Goal: Task Accomplishment & Management: Manage account settings

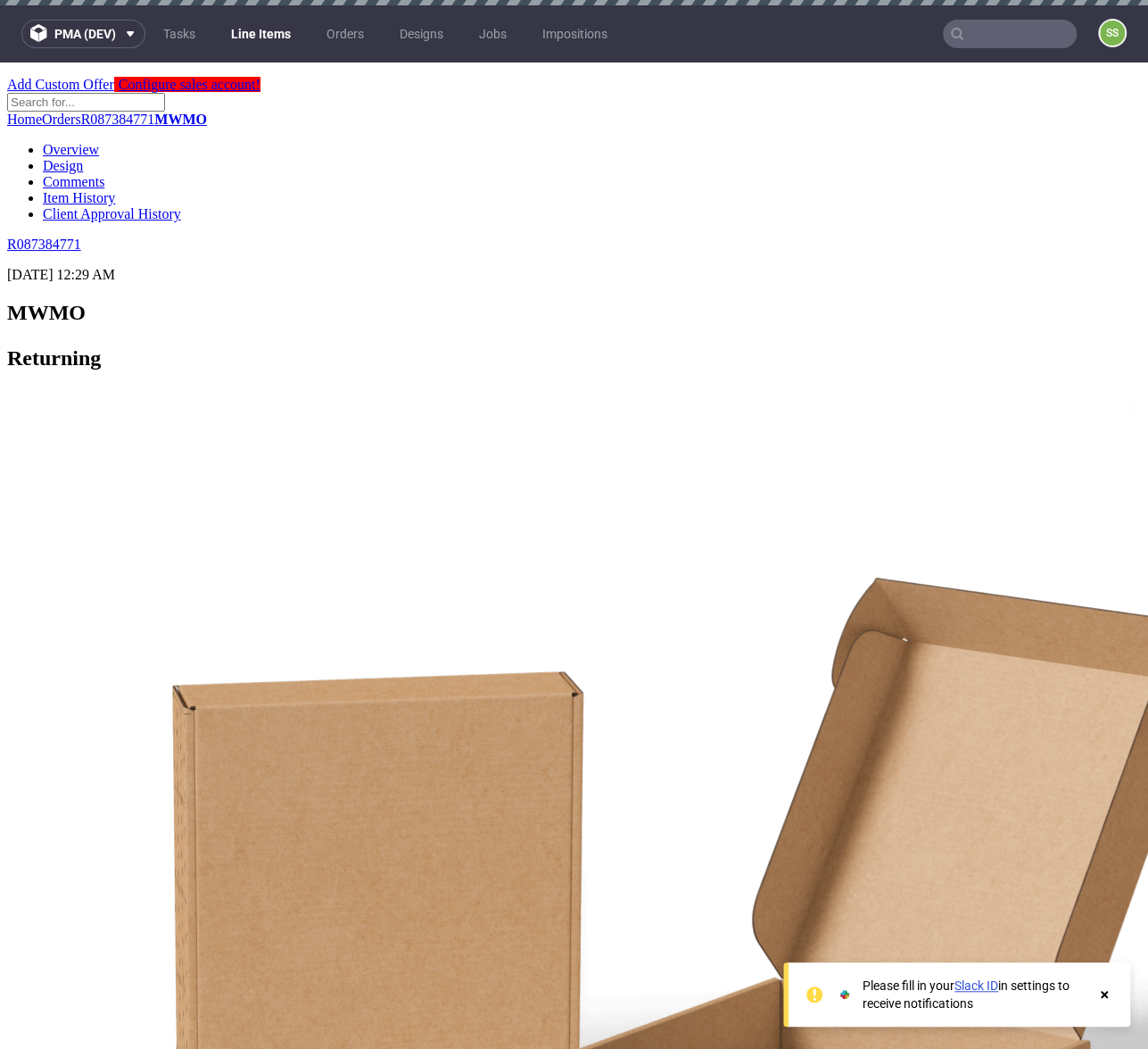
scroll to position [750, 0]
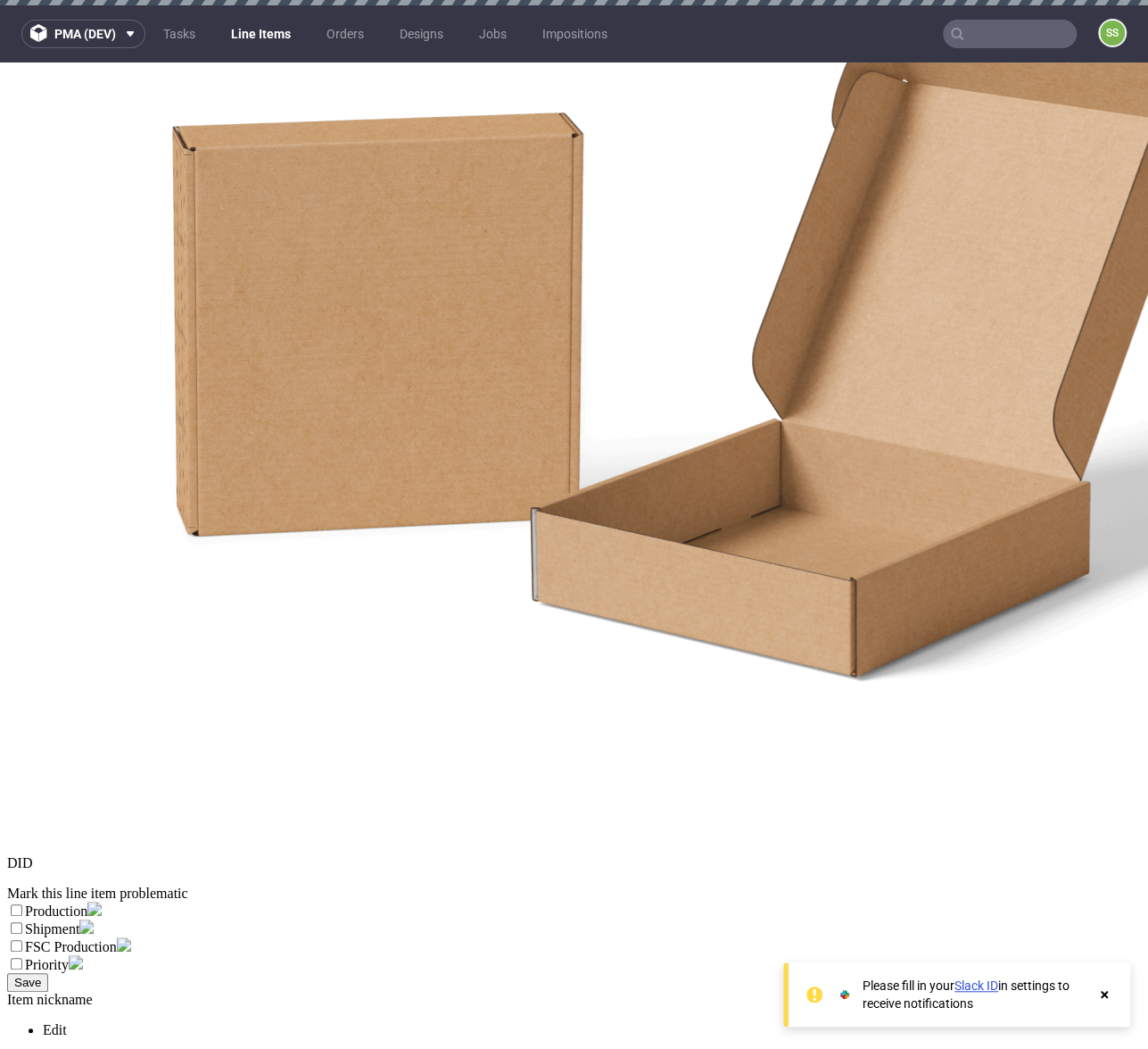
drag, startPoint x: 367, startPoint y: 477, endPoint x: 289, endPoint y: 490, distance: 79.1
drag, startPoint x: 362, startPoint y: 500, endPoint x: 318, endPoint y: 491, distance: 44.9
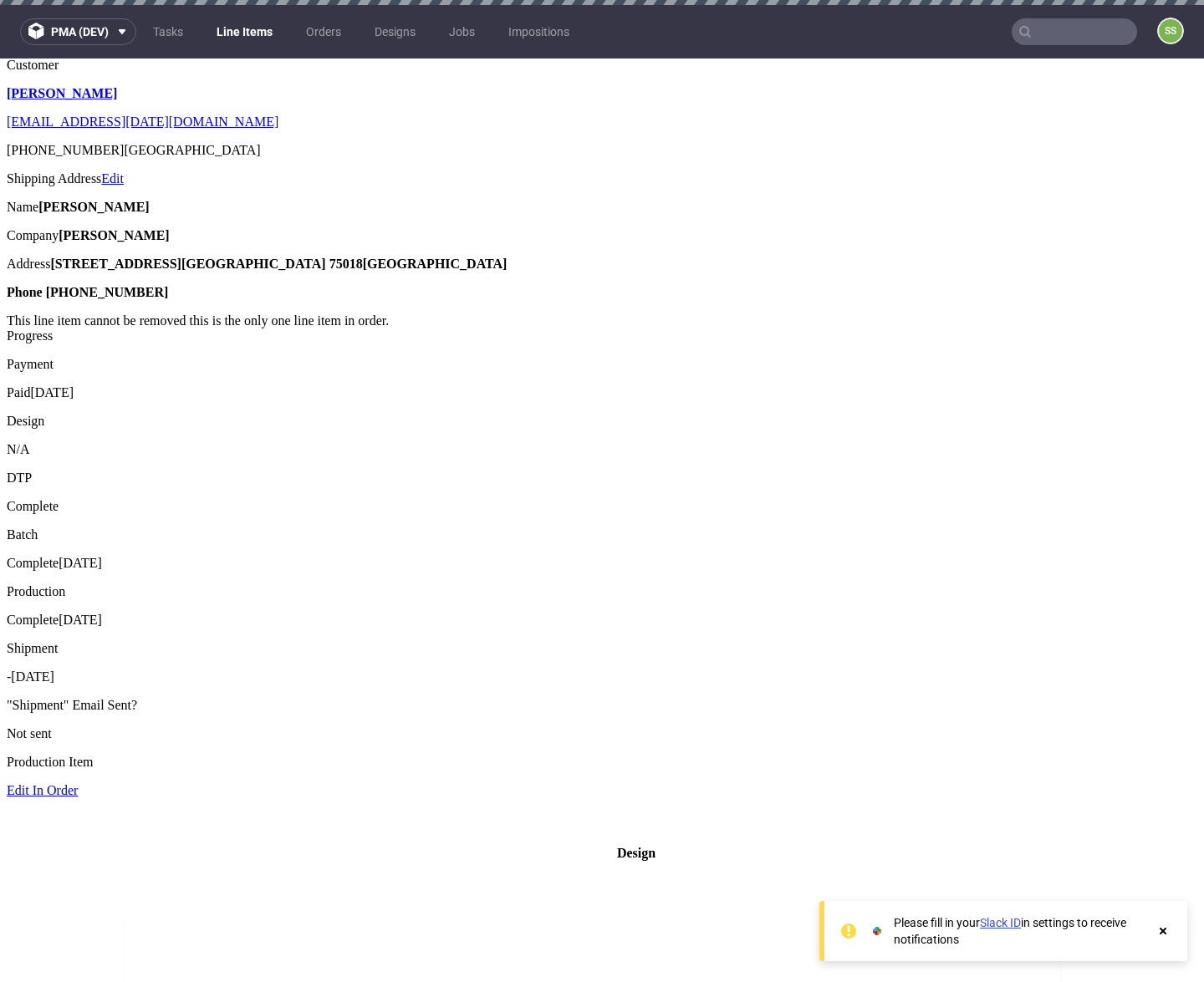
scroll to position [9, 0]
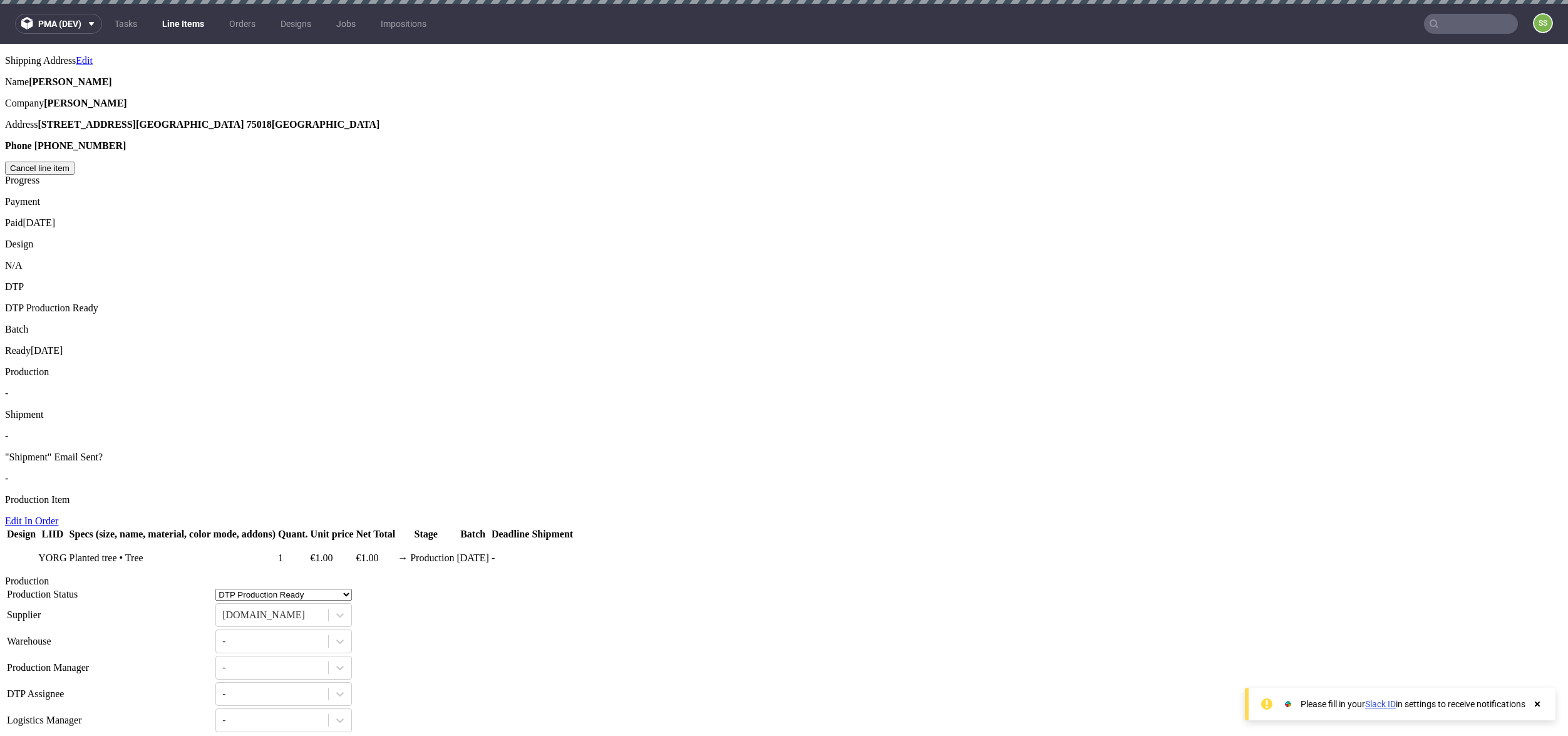
scroll to position [521, 0]
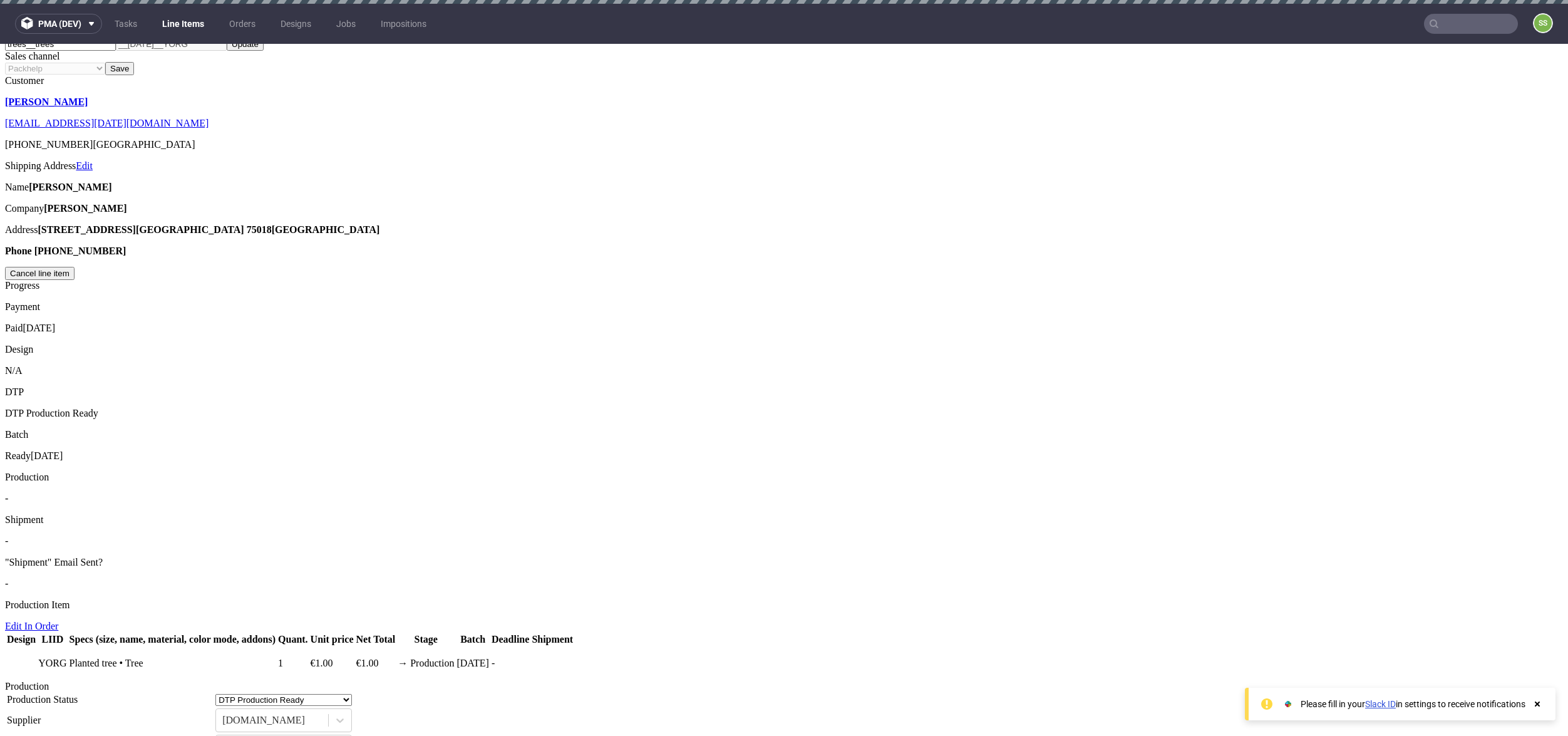
type input "ds"
drag, startPoint x: 220, startPoint y: 285, endPoint x: 293, endPoint y: 285, distance: 73.0
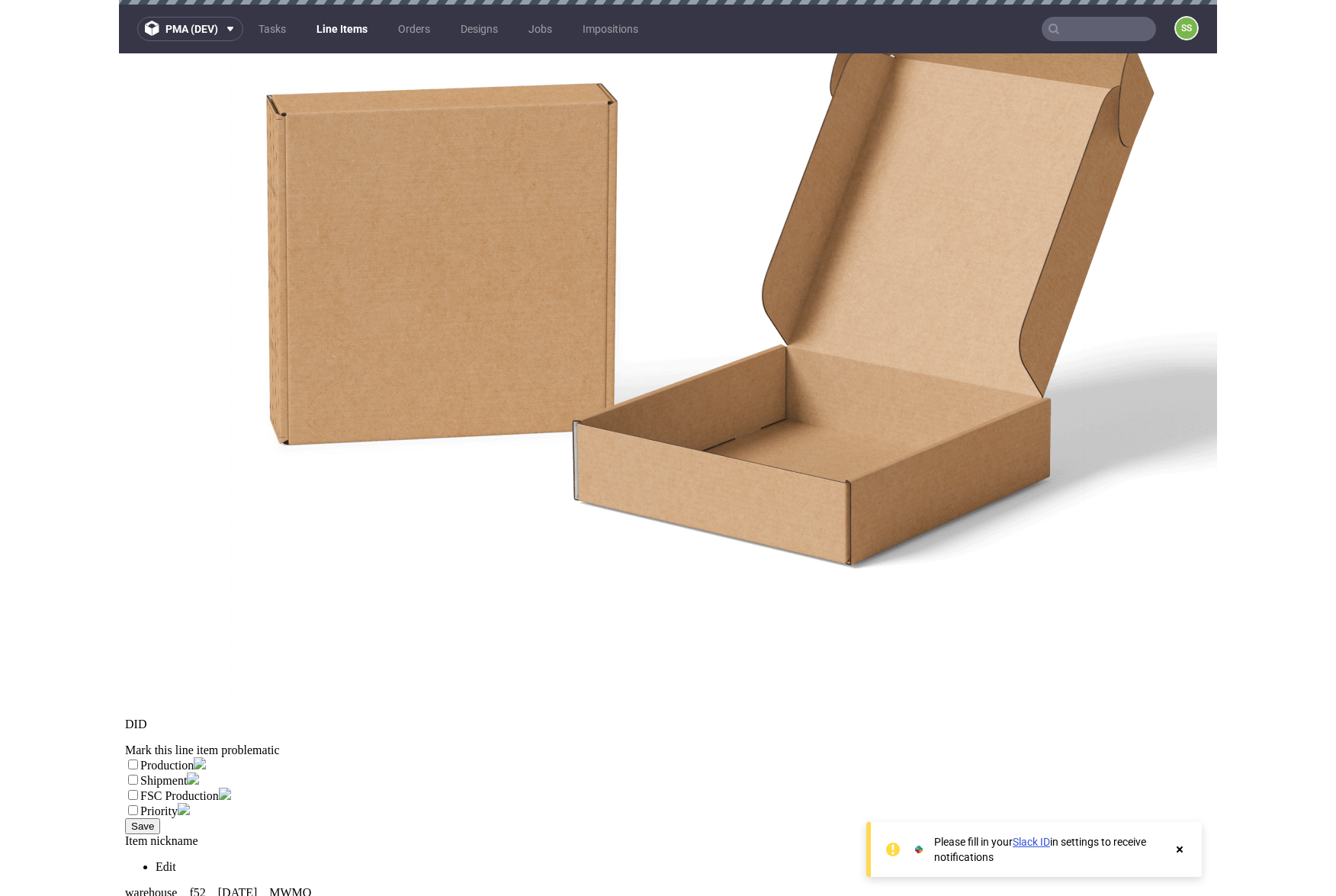
scroll to position [653, 0]
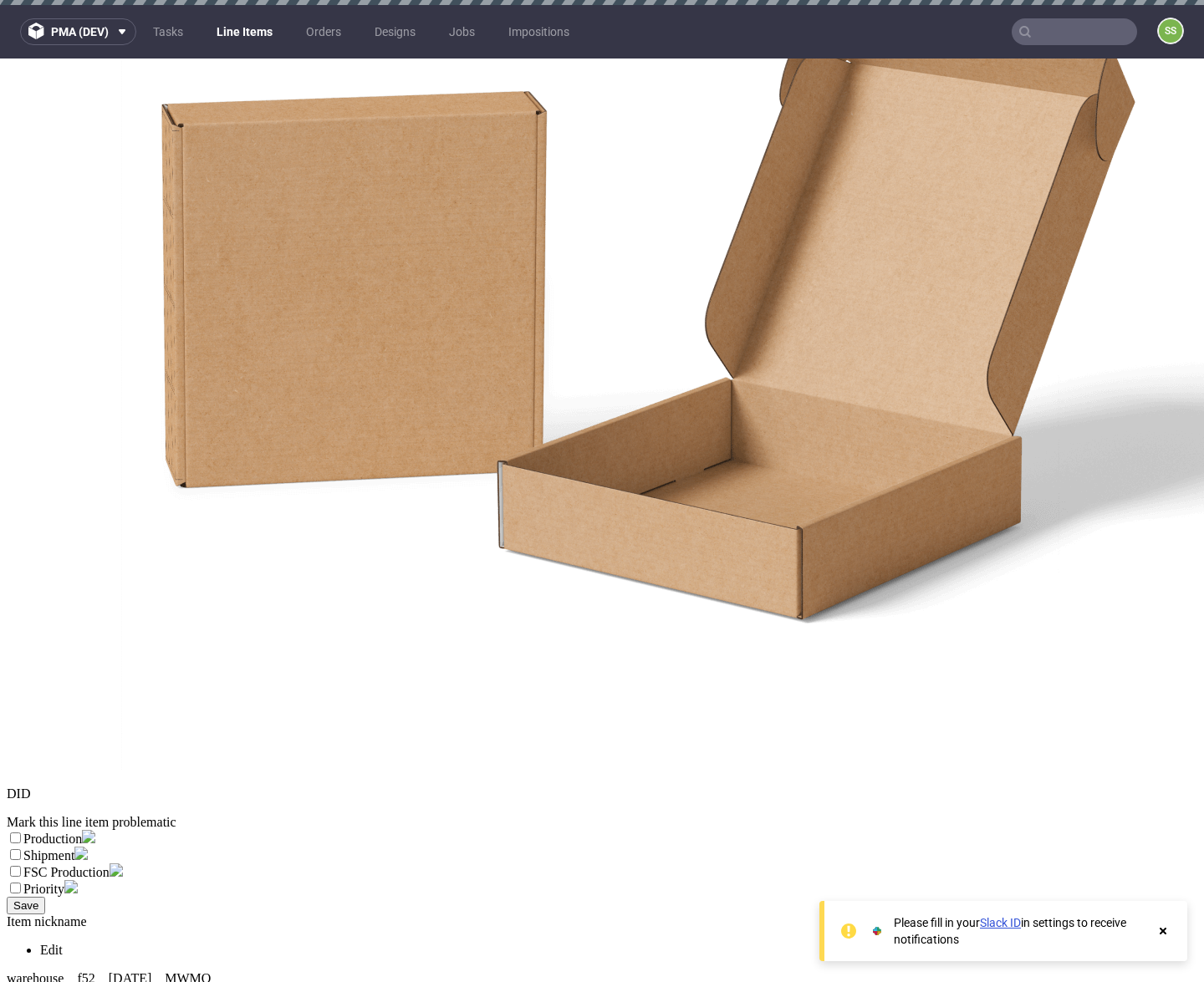
drag, startPoint x: 287, startPoint y: 410, endPoint x: 424, endPoint y: 415, distance: 137.1
copy td "Additional information"
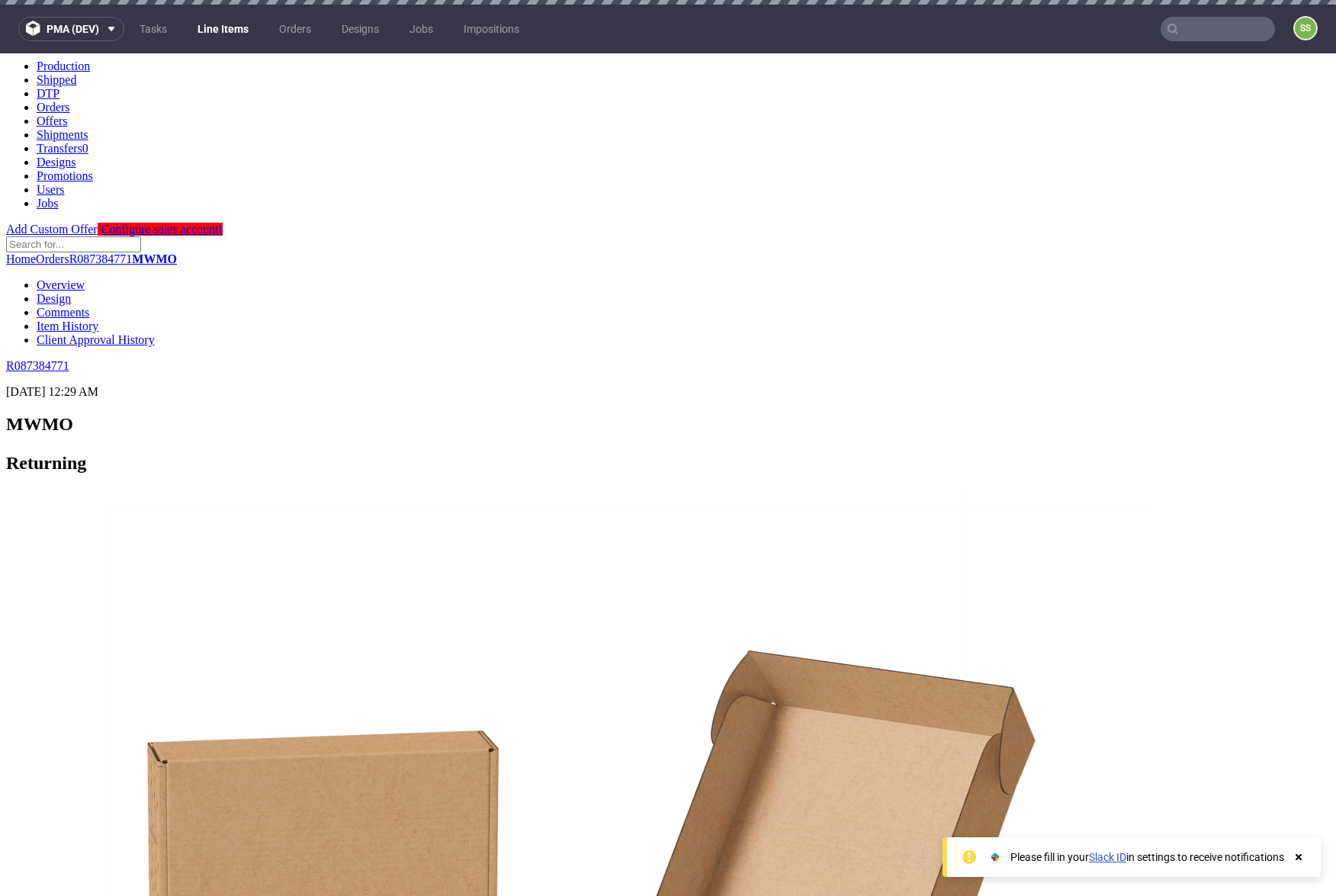
scroll to position [0, 0]
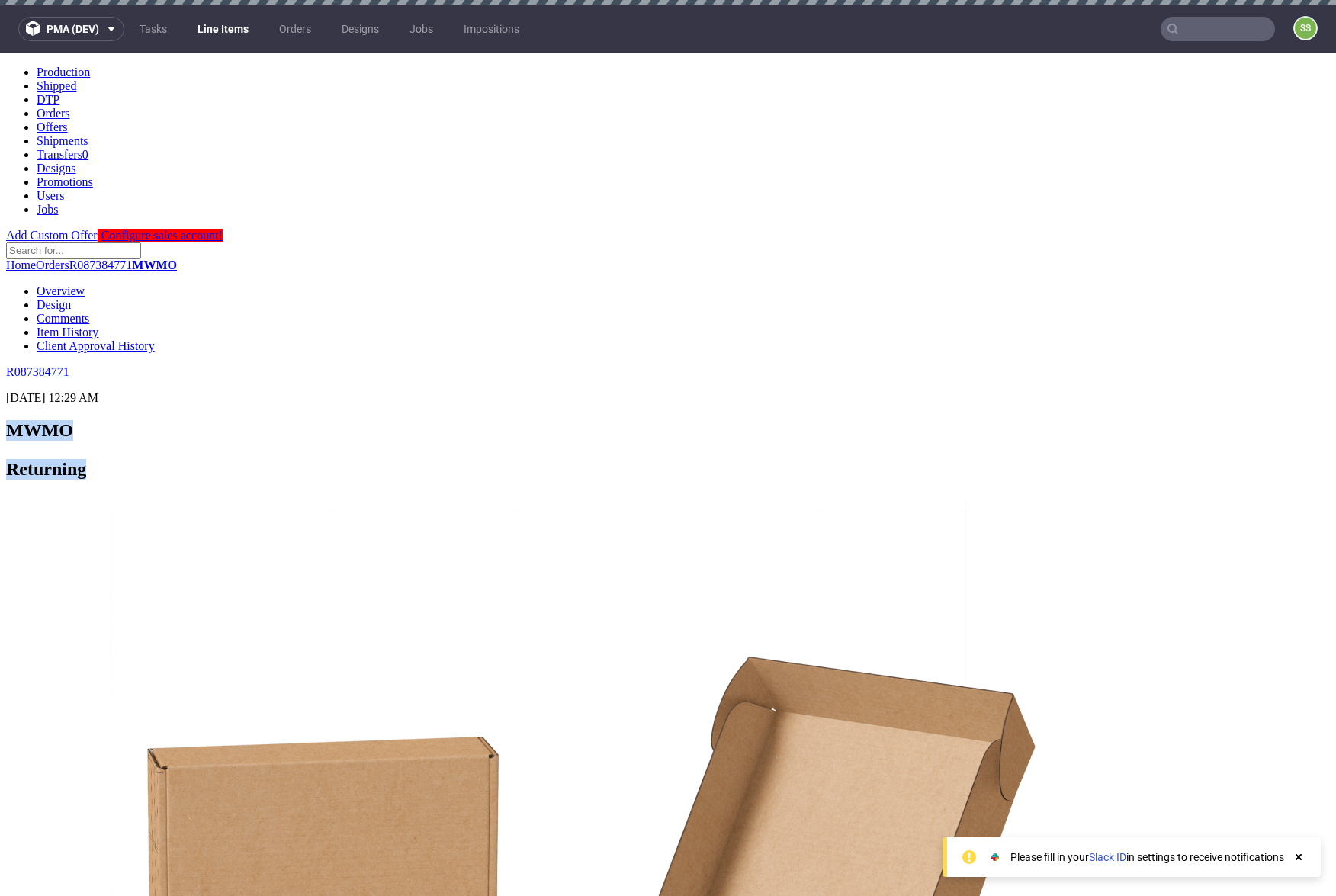
drag, startPoint x: 7, startPoint y: 137, endPoint x: 171, endPoint y: 141, distance: 164.0
click at [171, 459] on span "Returning" at bounding box center [668, 469] width 1324 height 21
click at [297, 26] on link "Orders" at bounding box center [295, 29] width 50 height 25
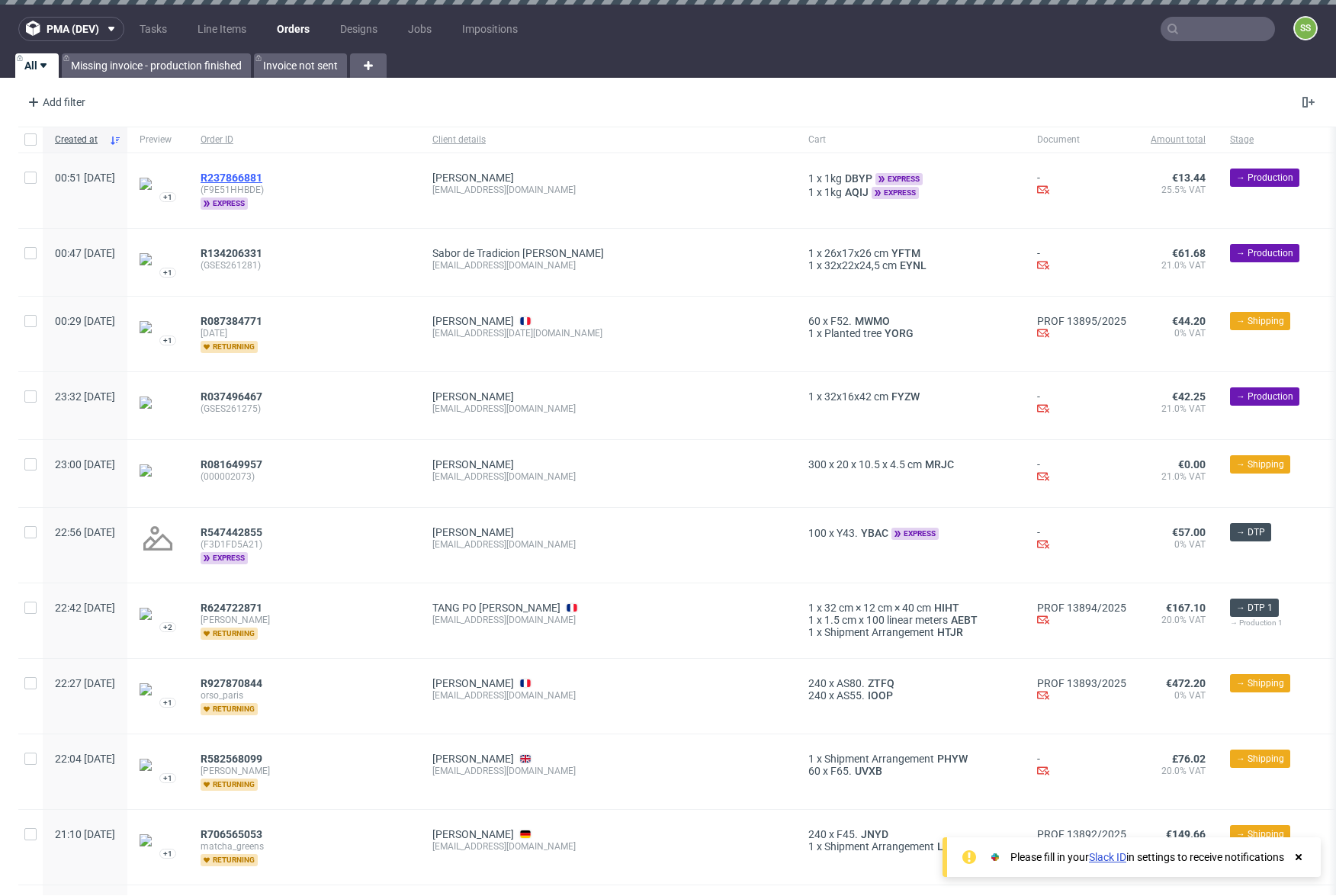
click at [262, 177] on span "R237866881" at bounding box center [231, 177] width 62 height 12
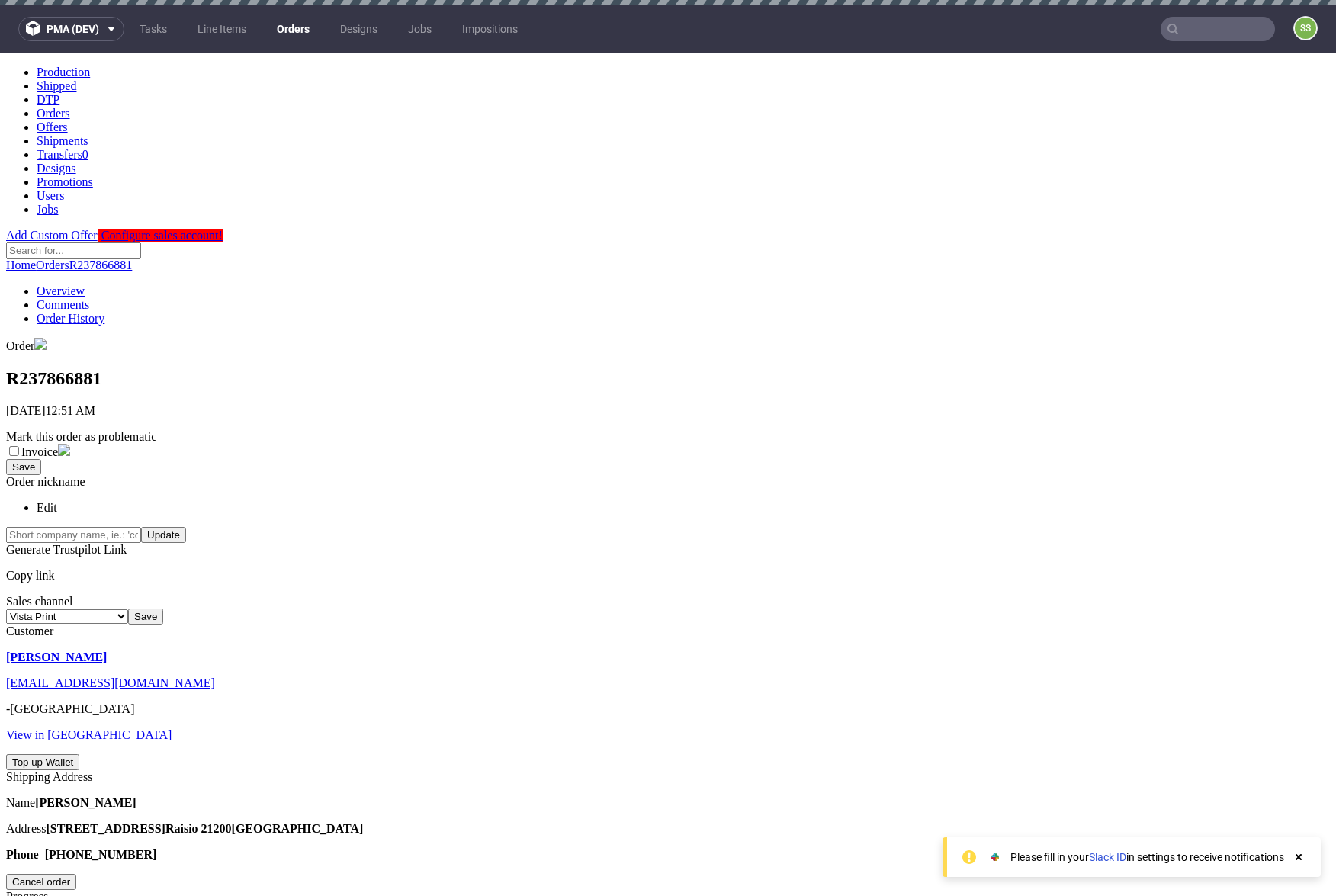
drag, startPoint x: 261, startPoint y: 317, endPoint x: 391, endPoint y: 328, distance: 130.5
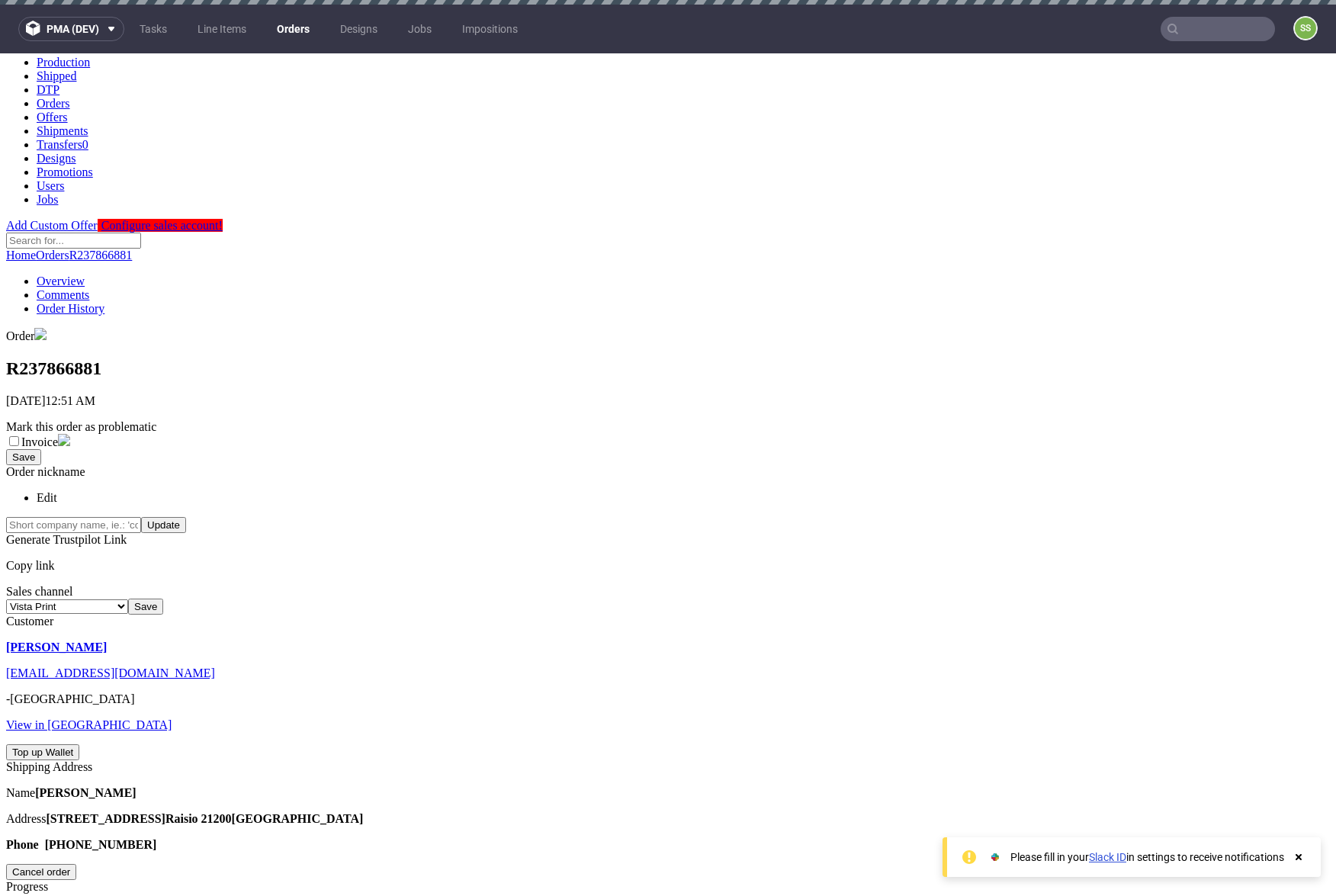
scroll to position [22, 0]
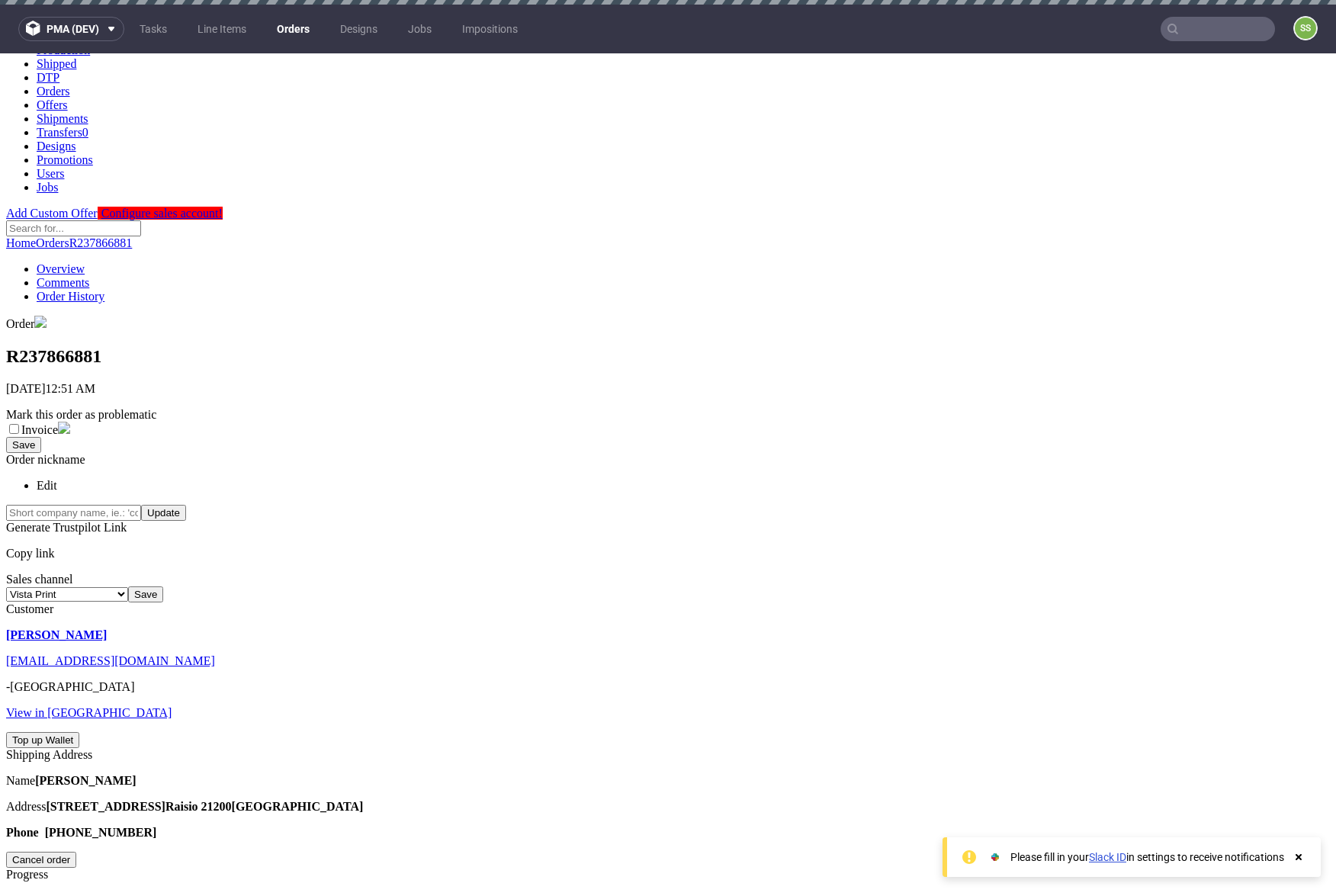
drag, startPoint x: 399, startPoint y: 517, endPoint x: 607, endPoint y: 531, distance: 208.5
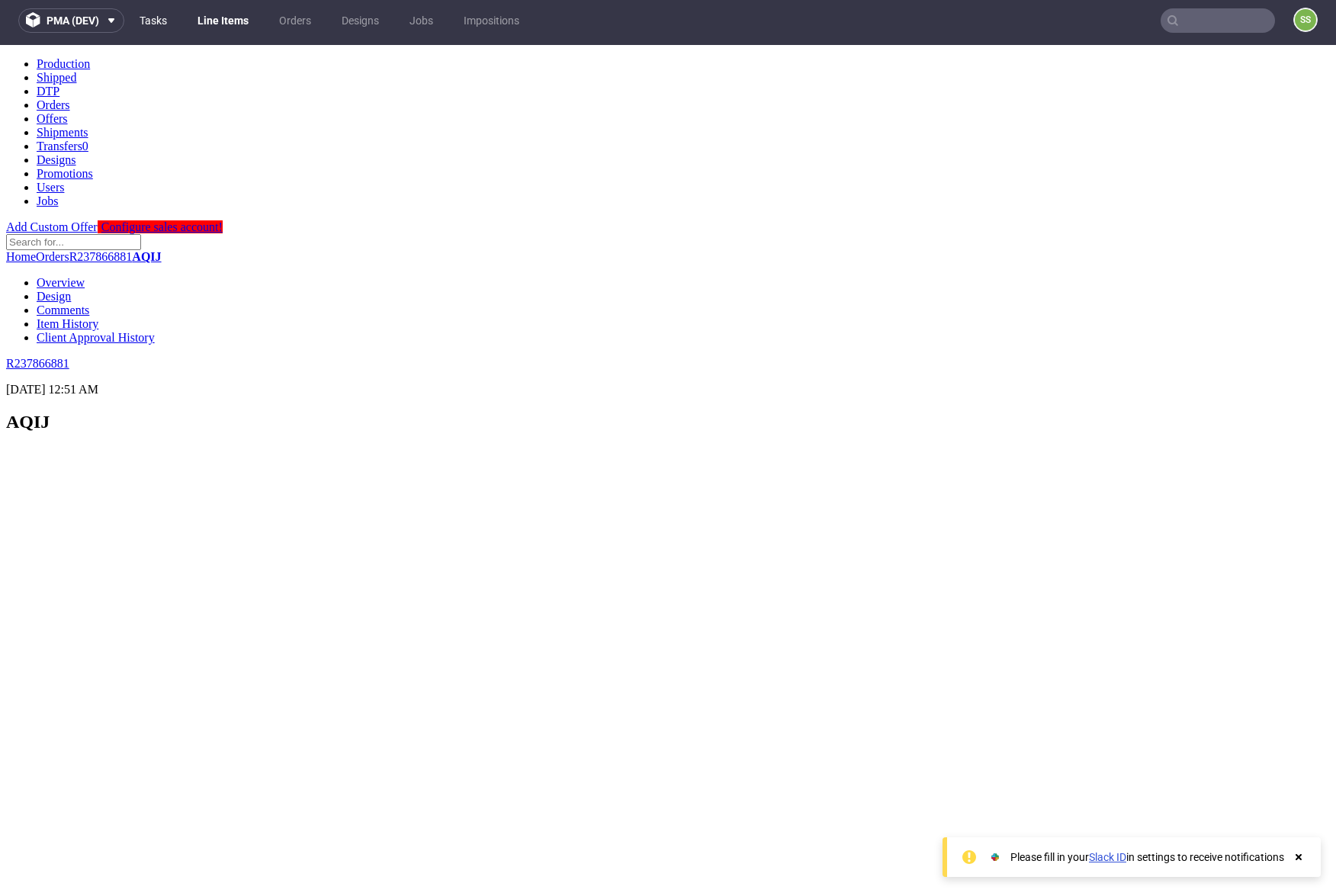
click at [151, 23] on link "Tasks" at bounding box center [153, 21] width 45 height 25
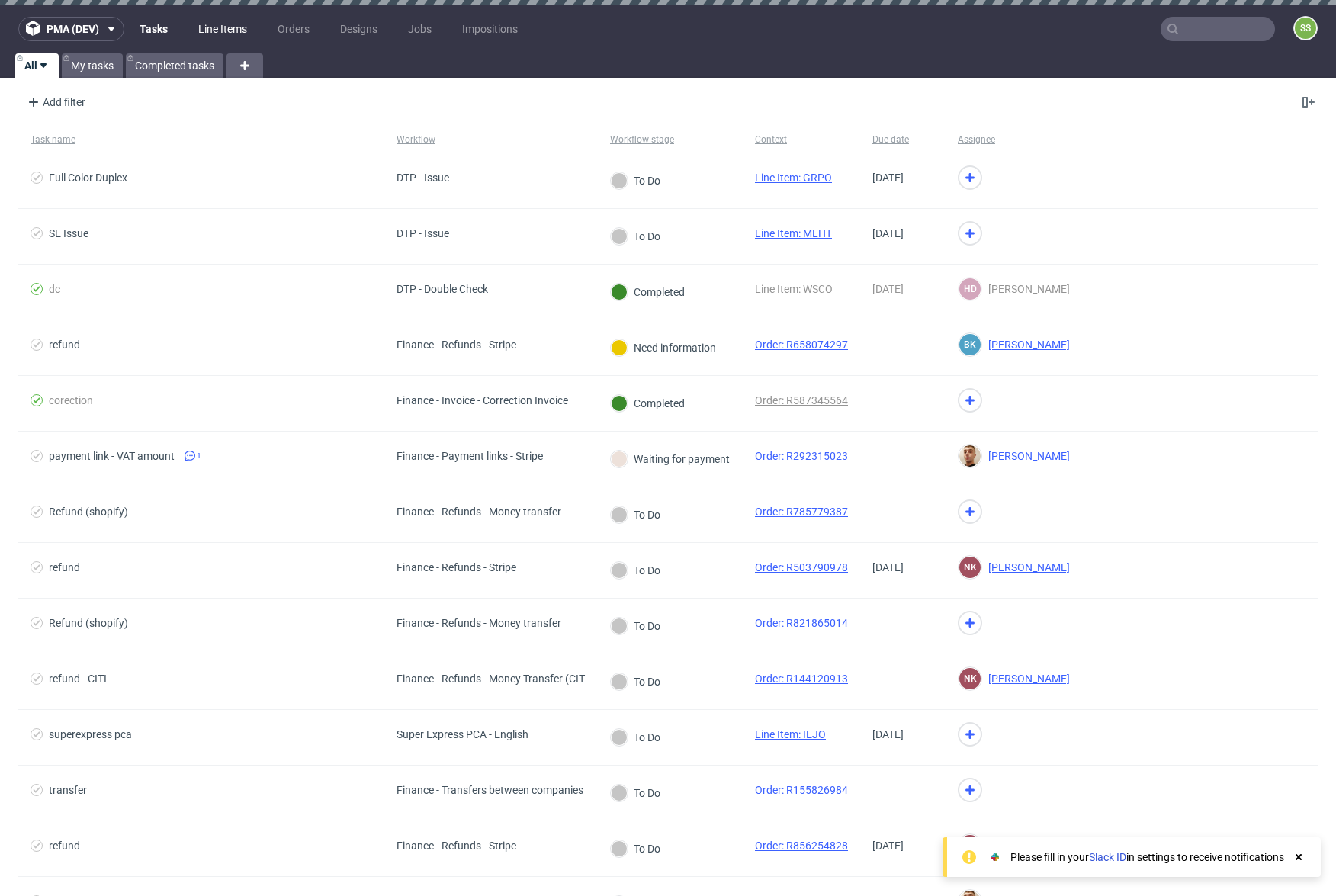
click at [223, 23] on link "Line Items" at bounding box center [222, 29] width 67 height 25
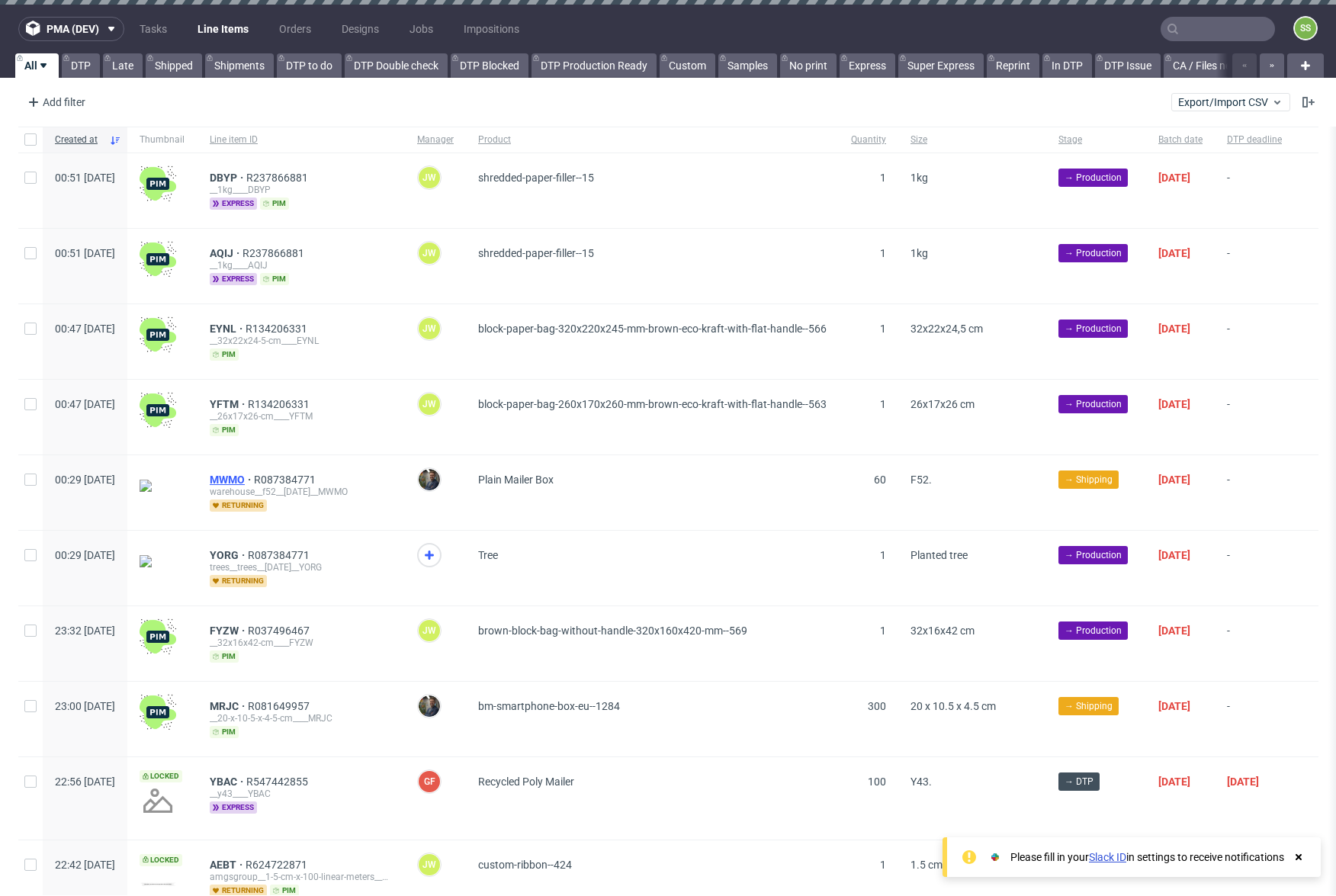
click at [254, 479] on span "MWMO" at bounding box center [232, 479] width 45 height 12
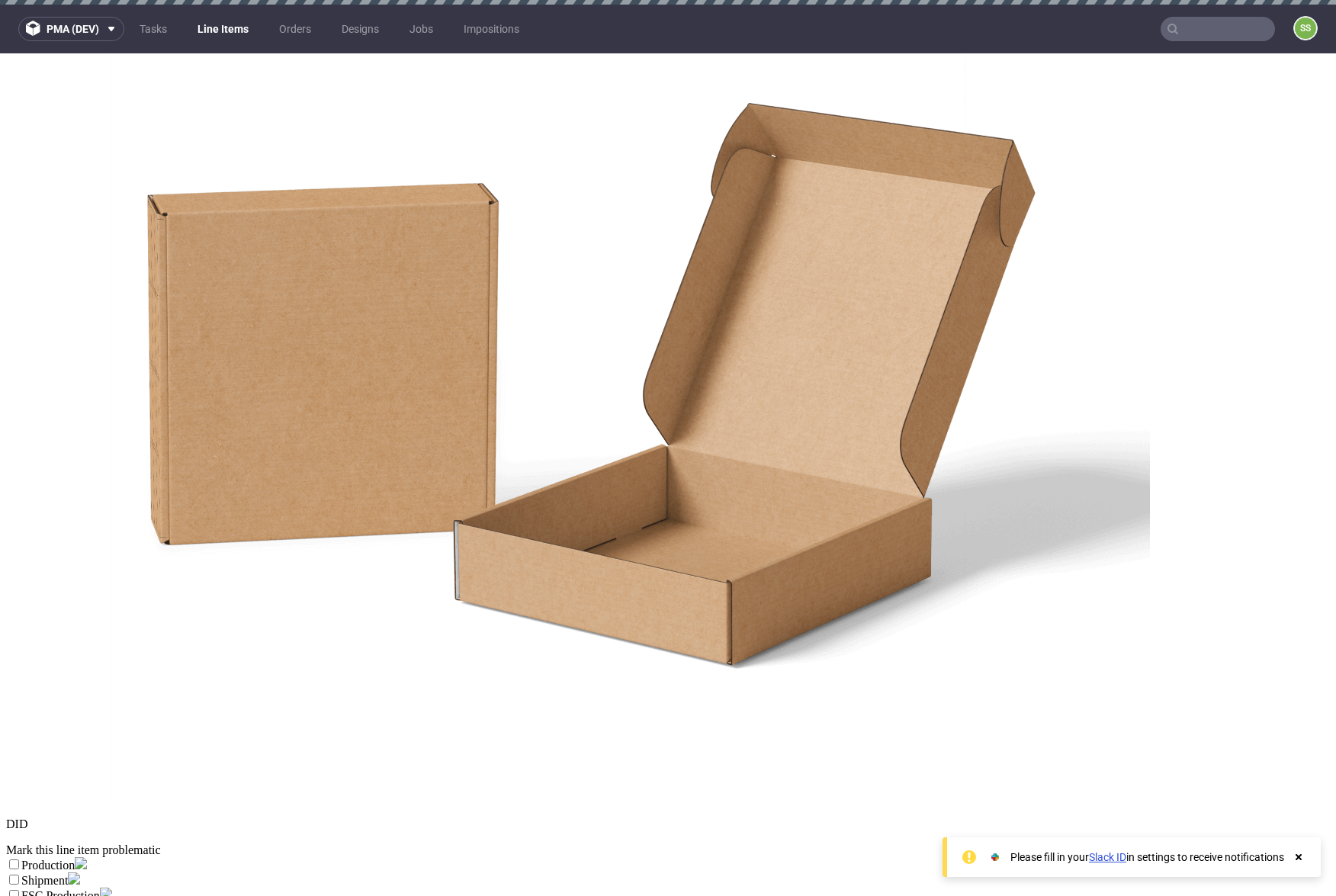
scroll to position [550, 0]
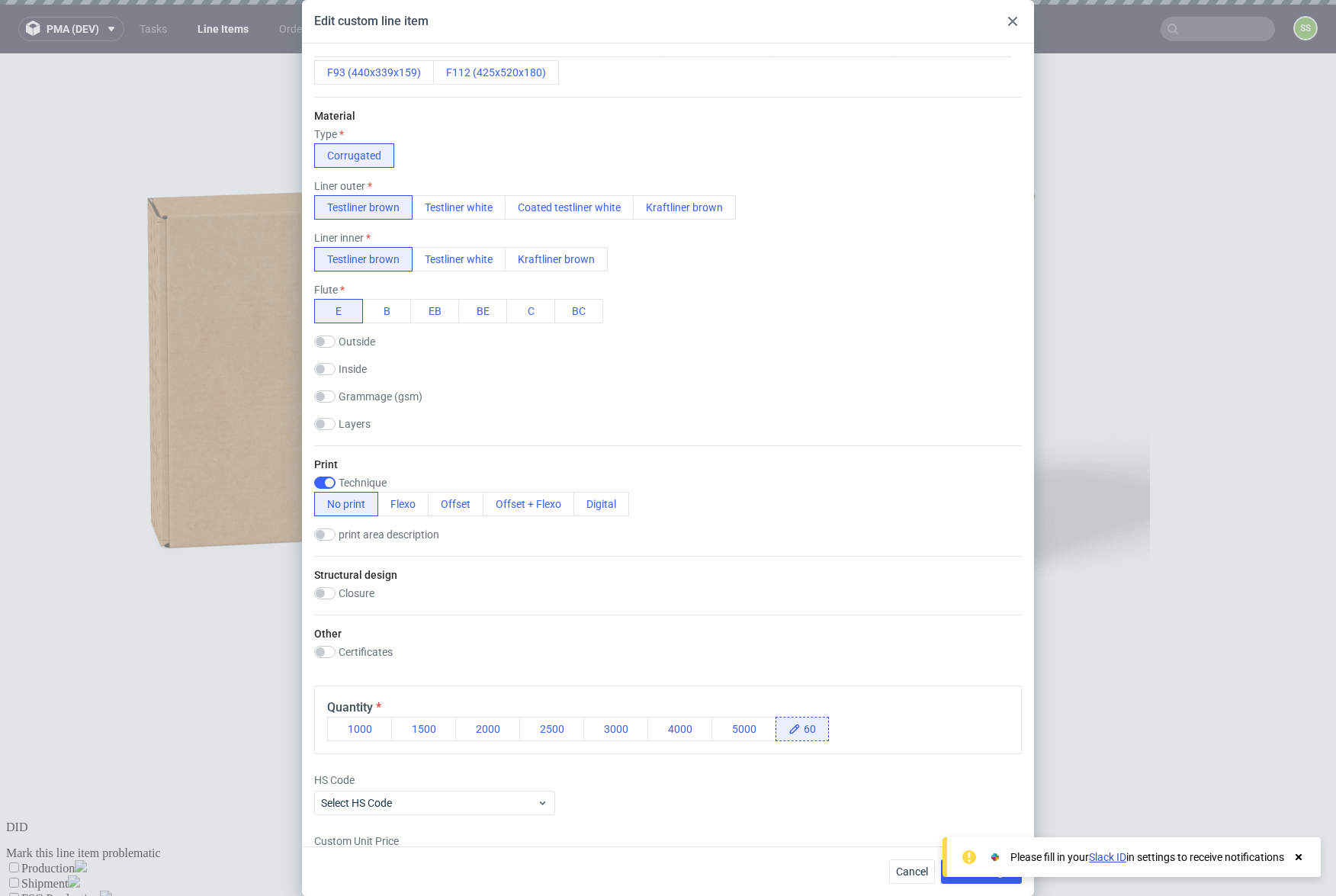
scroll to position [411, 0]
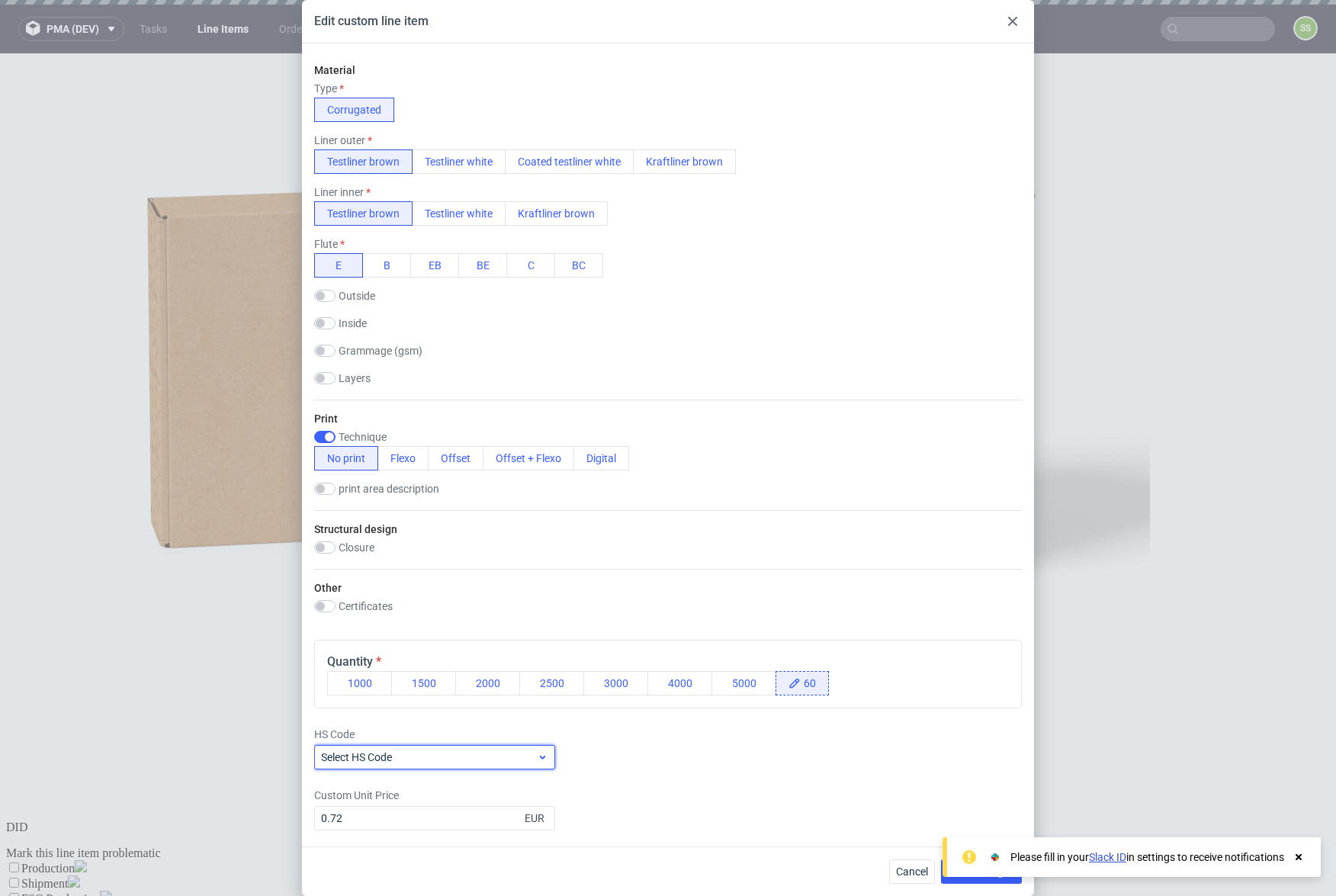
click at [508, 754] on span "Select HS Code" at bounding box center [429, 757] width 216 height 15
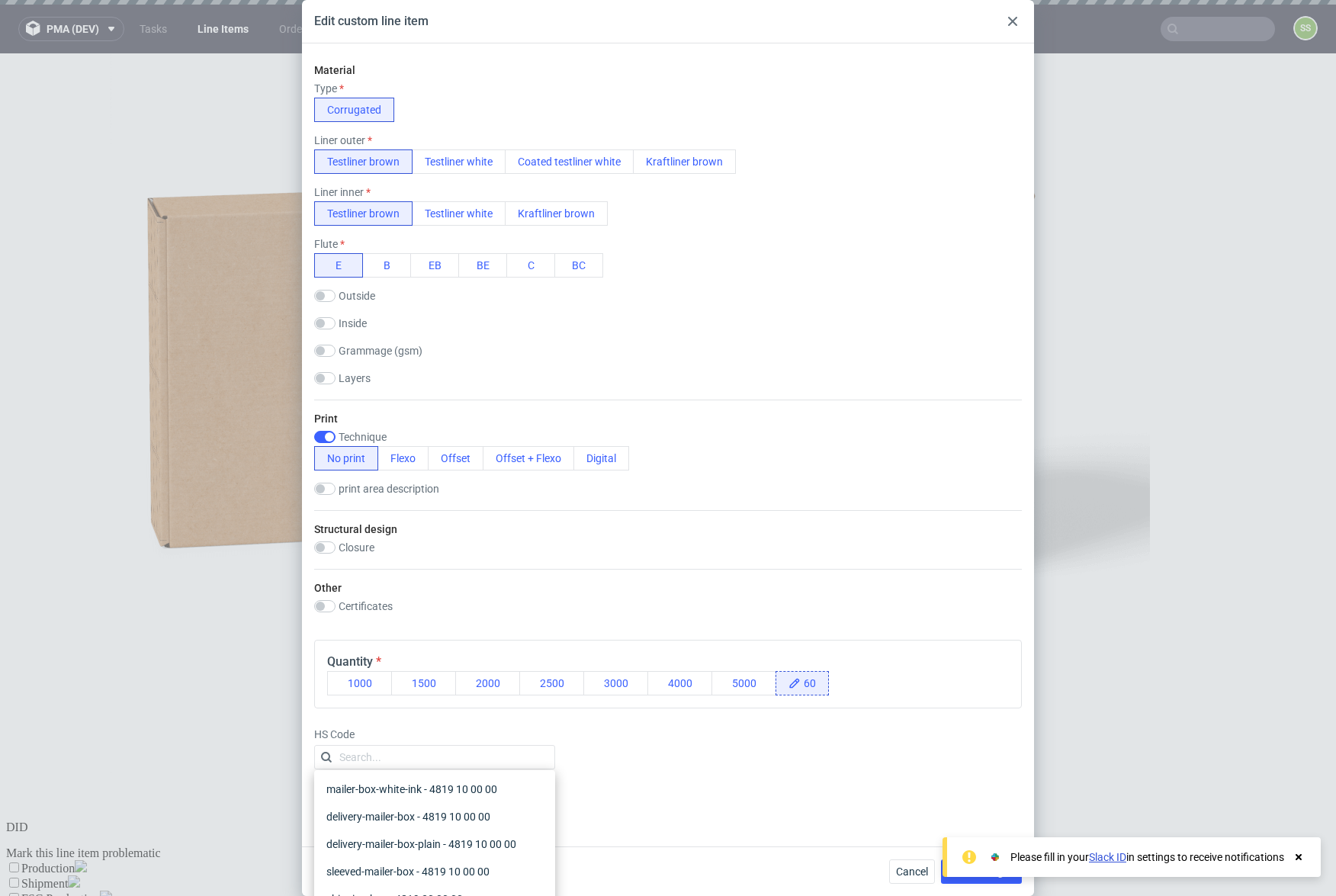
scroll to position [99, 0]
click at [638, 615] on div "Other Certificates FSC" at bounding box center [668, 597] width 708 height 59
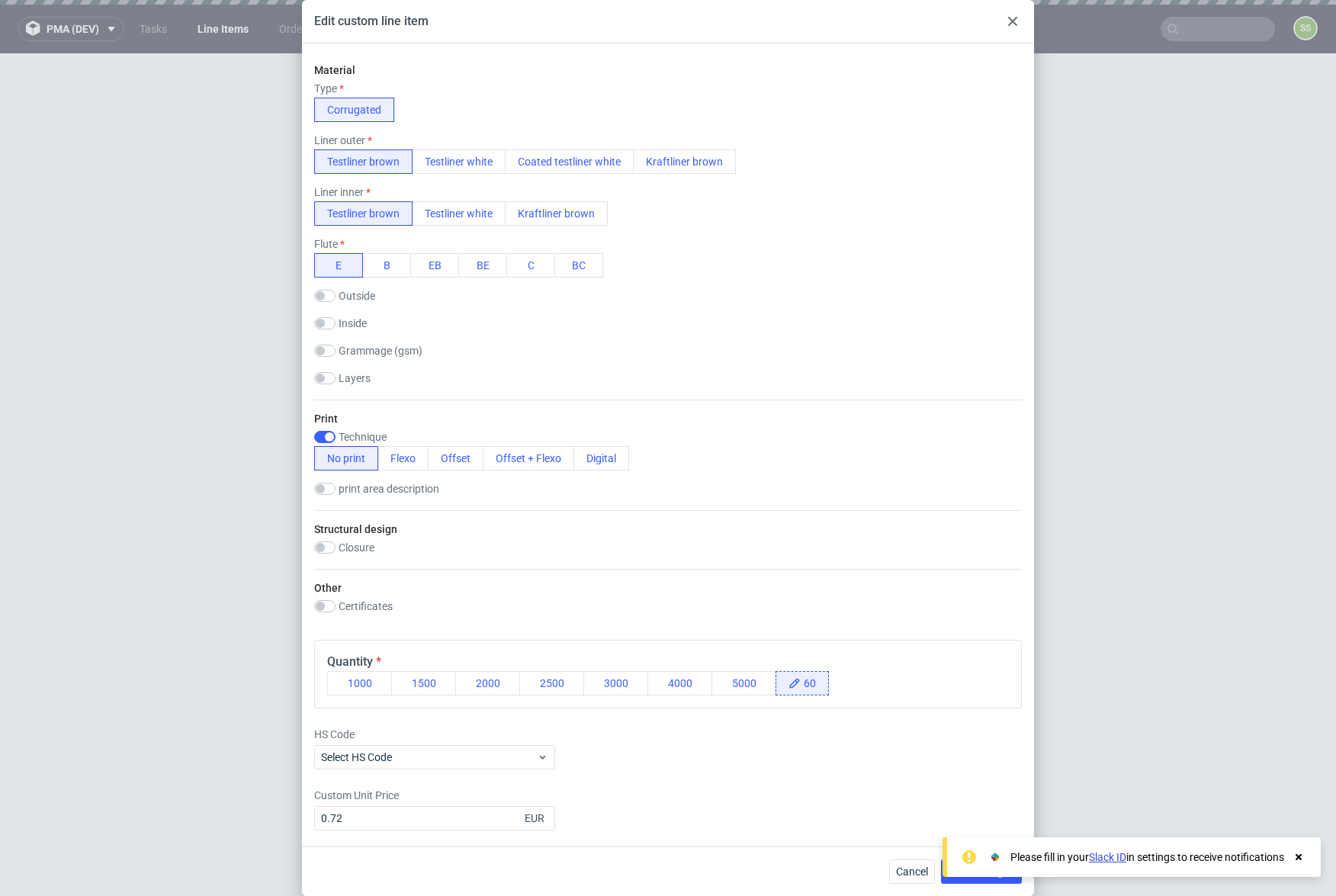
scroll to position [550, 0]
